Goal: Transaction & Acquisition: Purchase product/service

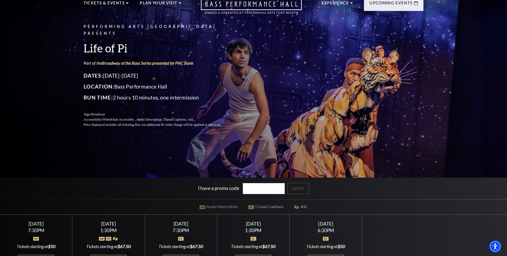
scroll to position [55, 0]
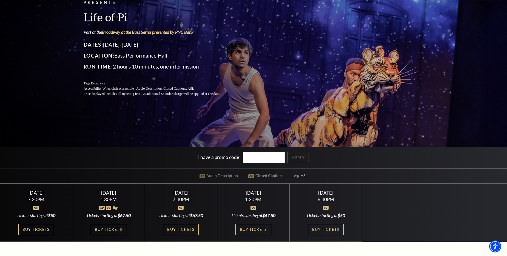
click at [185, 231] on link "Buy Tickets" at bounding box center [181, 229] width 36 height 11
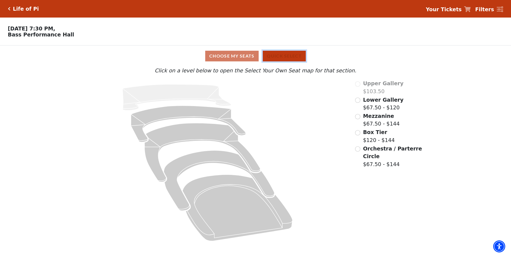
click at [290, 58] on button "Quick Select" at bounding box center [284, 56] width 43 height 11
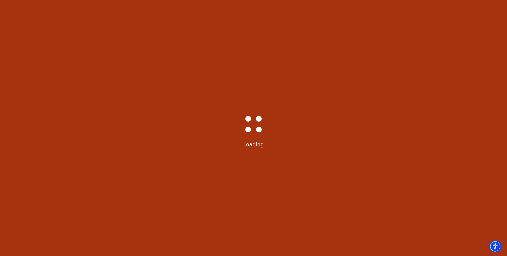
select select "6216"
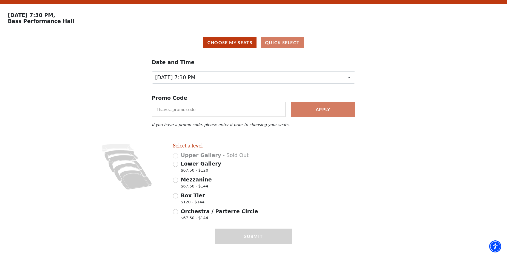
scroll to position [25, 0]
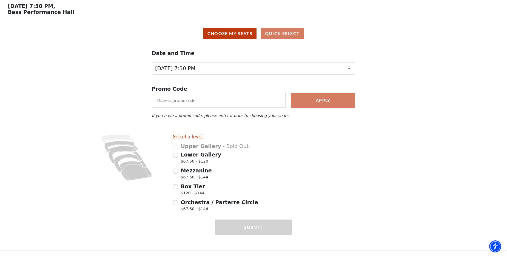
click at [178, 156] on div "Lower Gallery $67.50 - $120" at bounding box center [232, 158] width 119 height 15
click at [175, 154] on input "Lower Gallery $67.50 - $120" at bounding box center [175, 155] width 5 height 5
radio input "true"
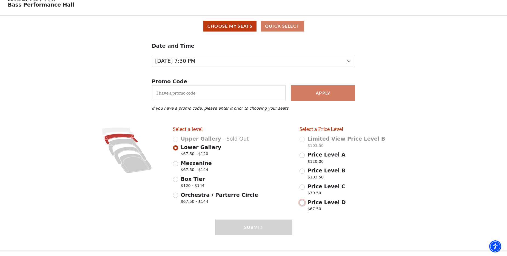
click at [304, 203] on input "Price Level D $67.50" at bounding box center [301, 202] width 5 height 5
radio input "true"
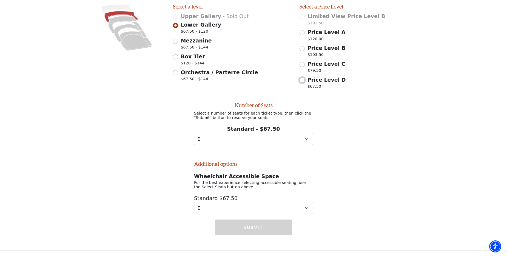
scroll to position [159, 0]
